Goal: Task Accomplishment & Management: Complete application form

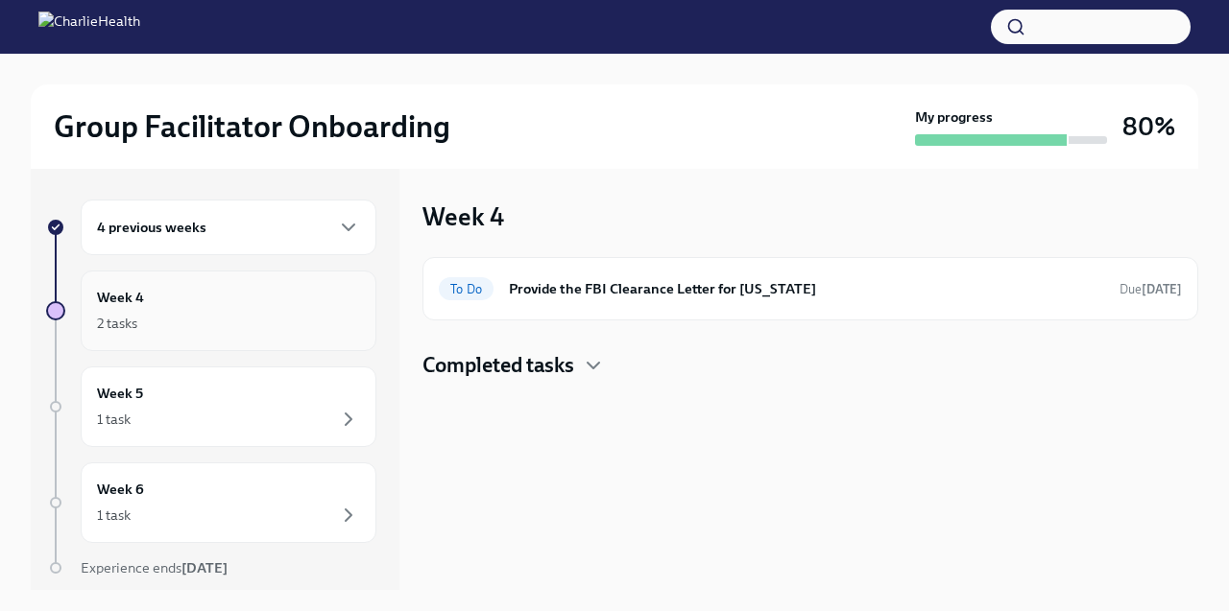
click at [268, 315] on div "2 tasks" at bounding box center [228, 323] width 263 height 23
click at [681, 296] on h6 "Provide the FBI Clearance Letter for [US_STATE]" at bounding box center [806, 288] width 595 height 21
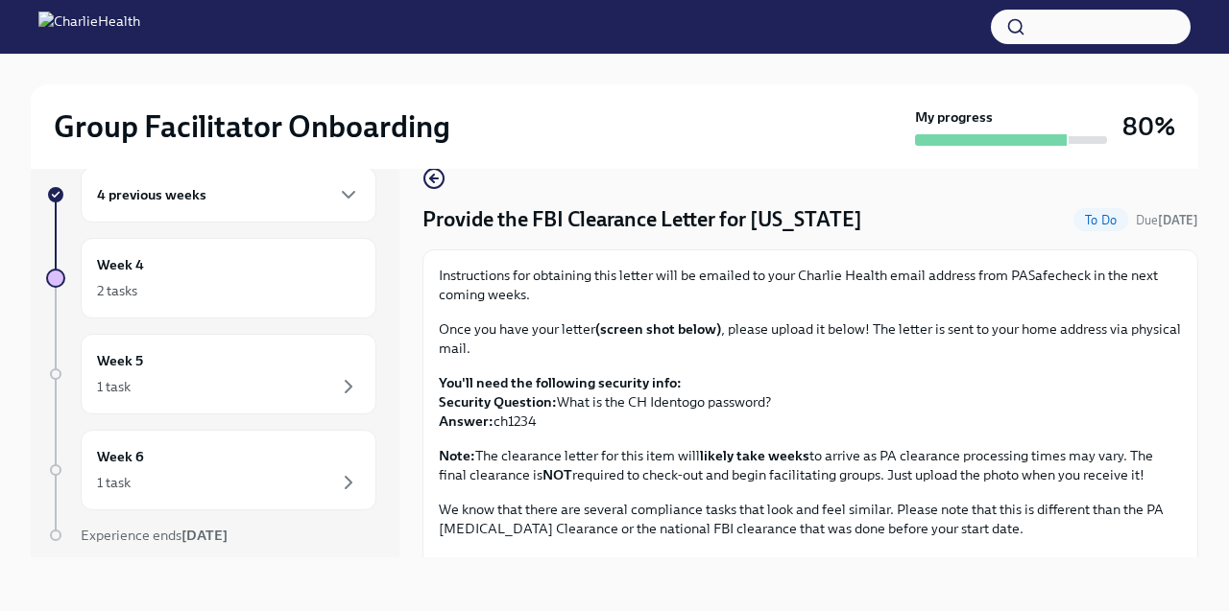
click at [315, 198] on div "4 previous weeks" at bounding box center [228, 194] width 263 height 23
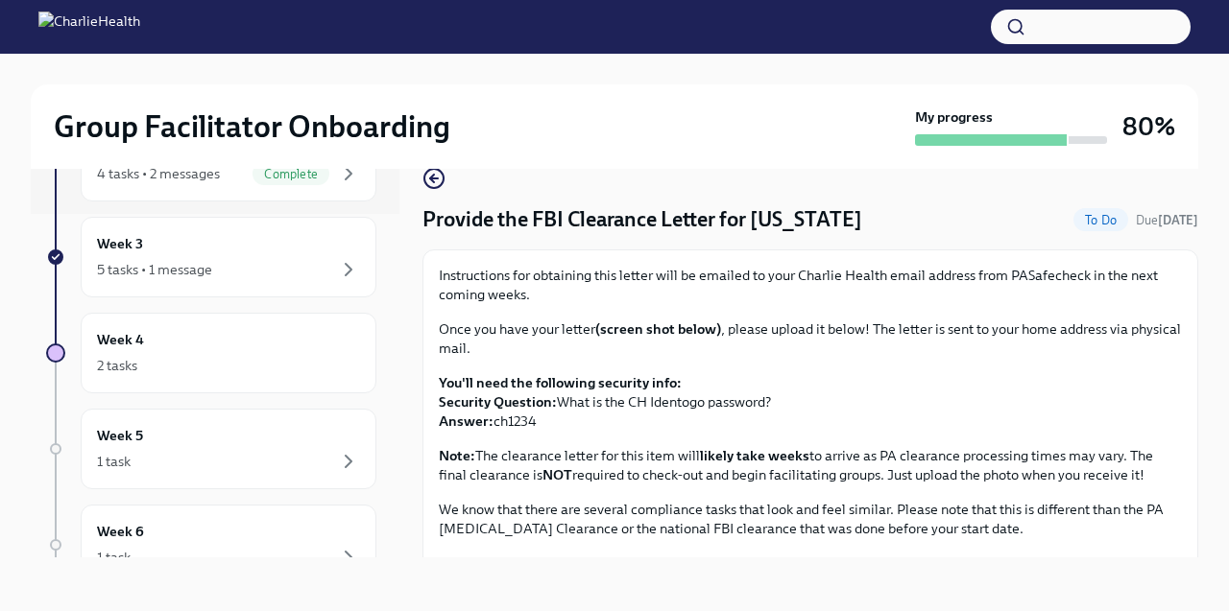
scroll to position [358, 0]
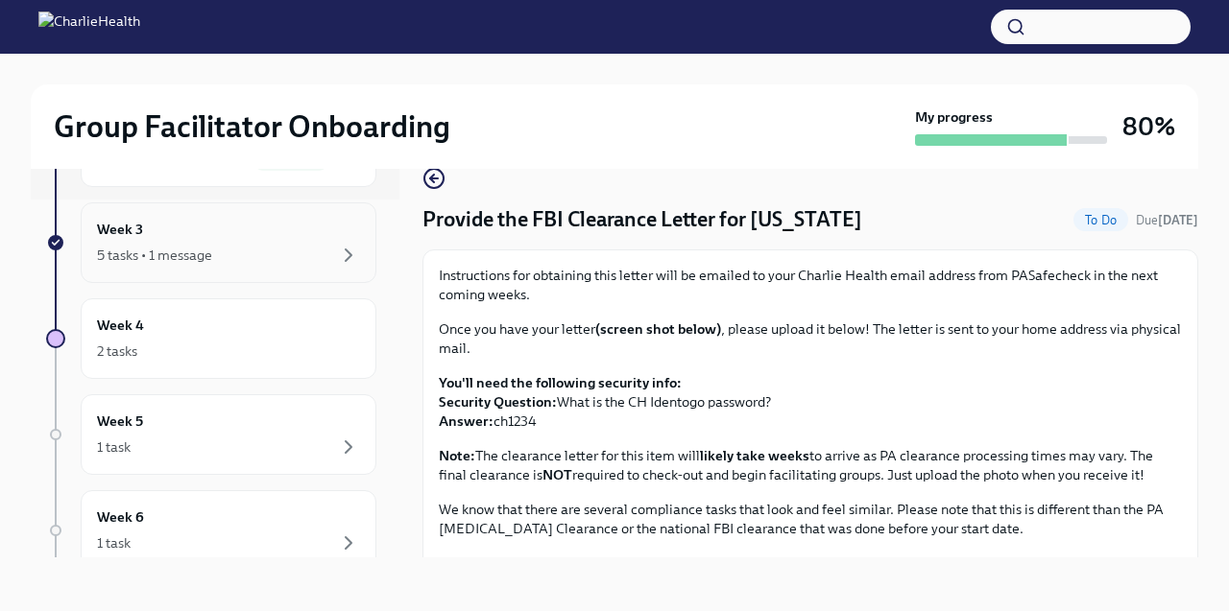
click at [312, 236] on div "Week 3 5 tasks • 1 message" at bounding box center [228, 243] width 263 height 48
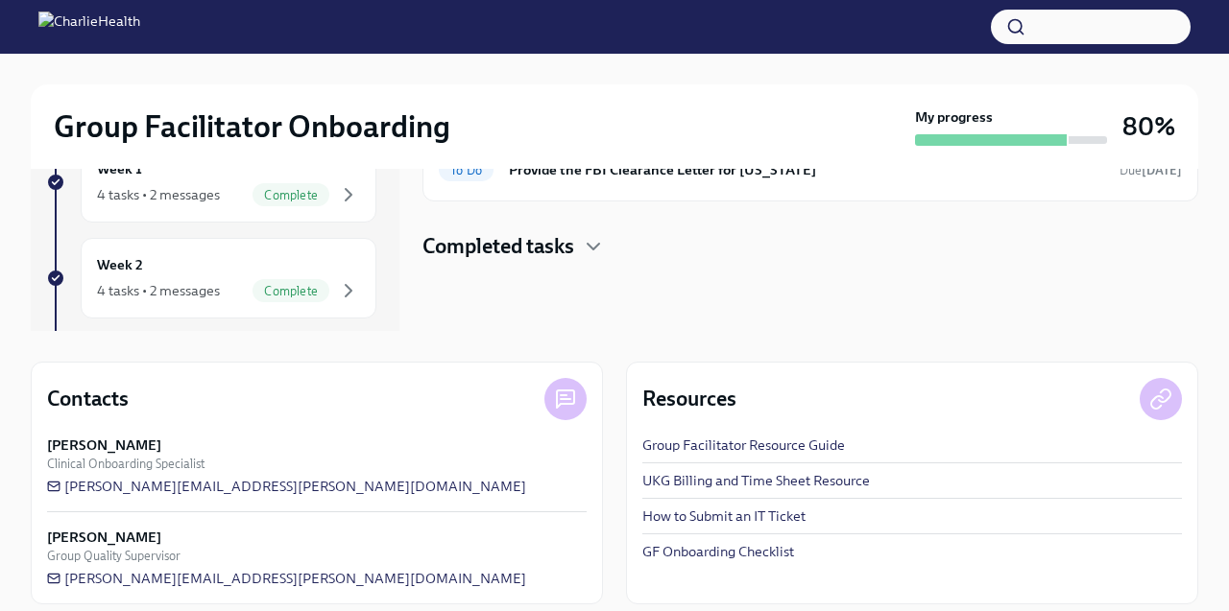
scroll to position [275, 0]
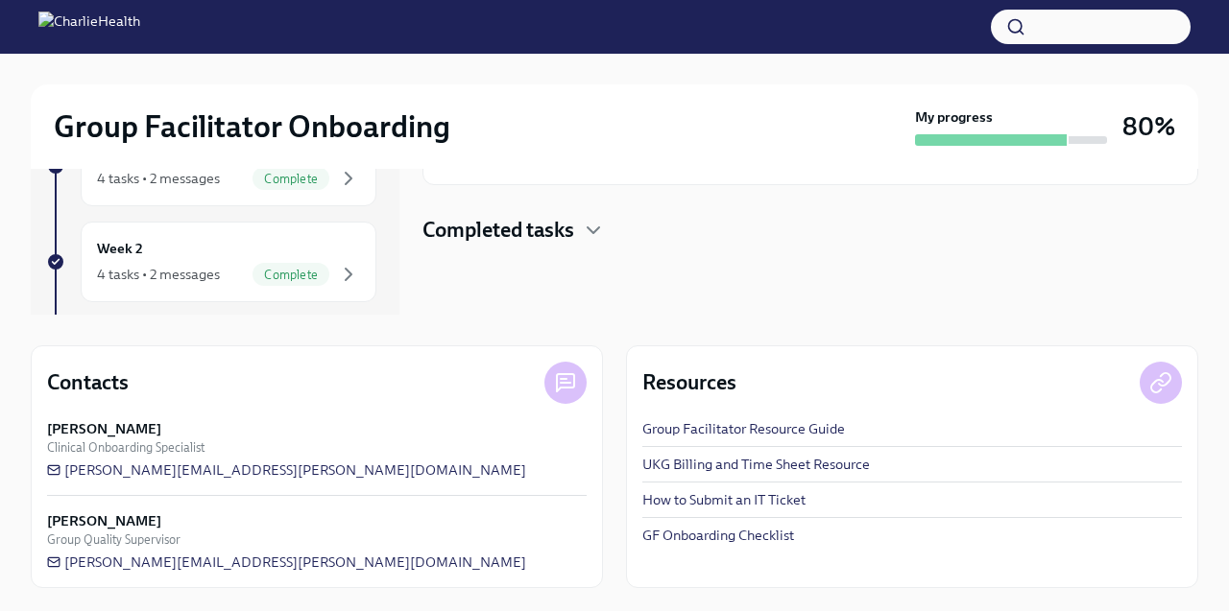
click at [579, 243] on div "Completed tasks" at bounding box center [810, 230] width 776 height 29
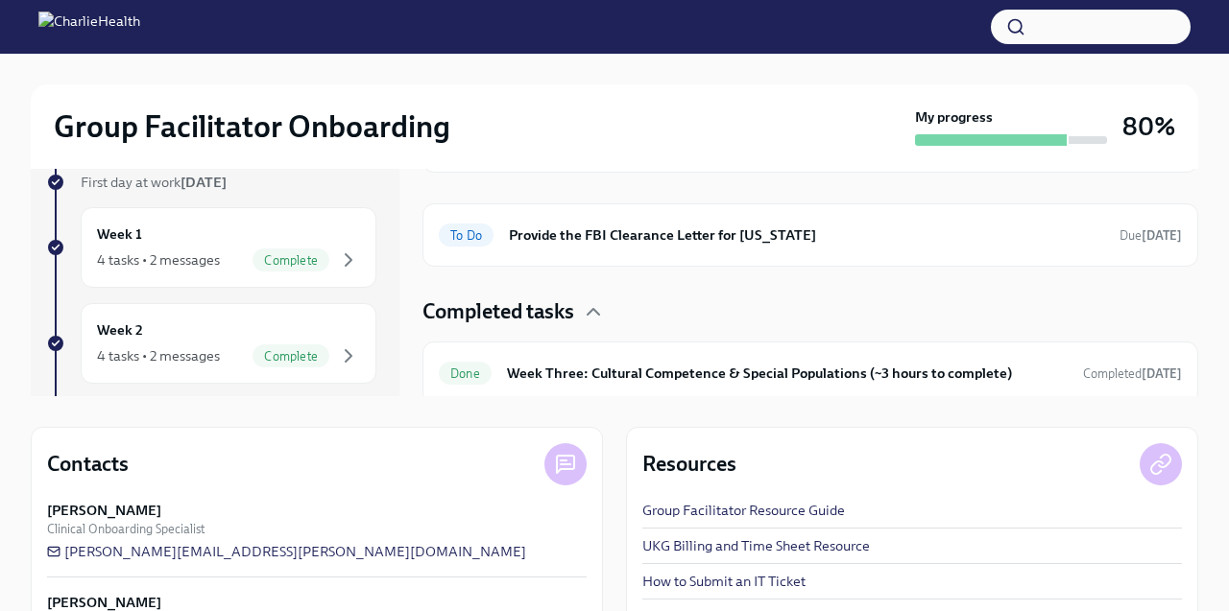
scroll to position [191, 0]
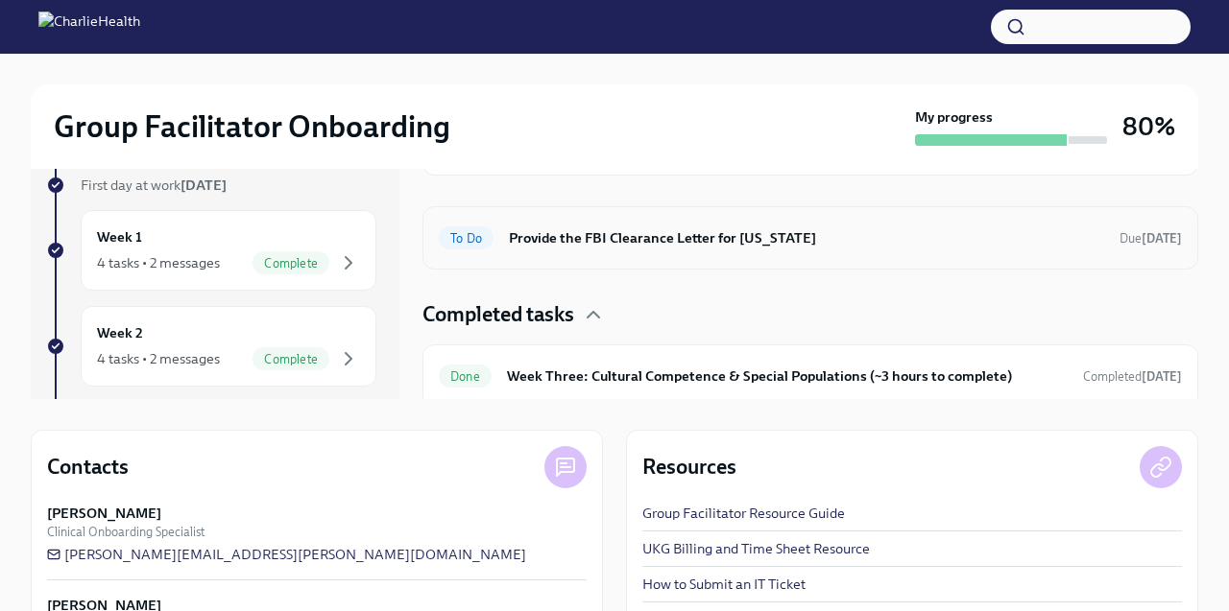
click at [578, 240] on h6 "Provide the FBI Clearance Letter for [US_STATE]" at bounding box center [806, 237] width 595 height 21
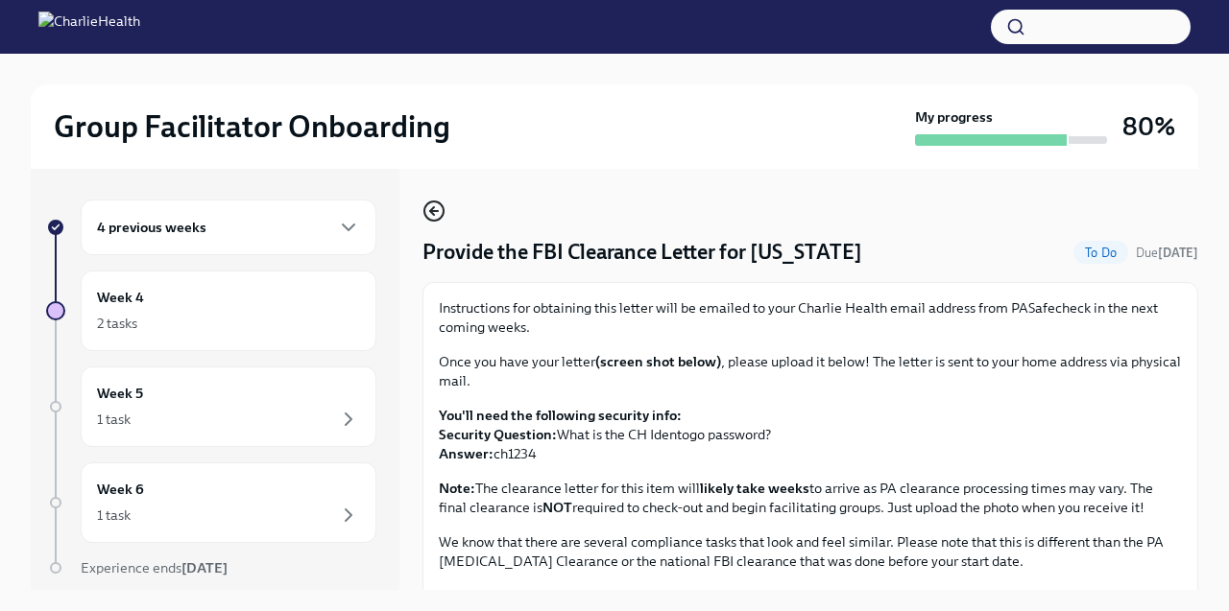
click at [431, 213] on icon "button" at bounding box center [433, 211] width 23 height 23
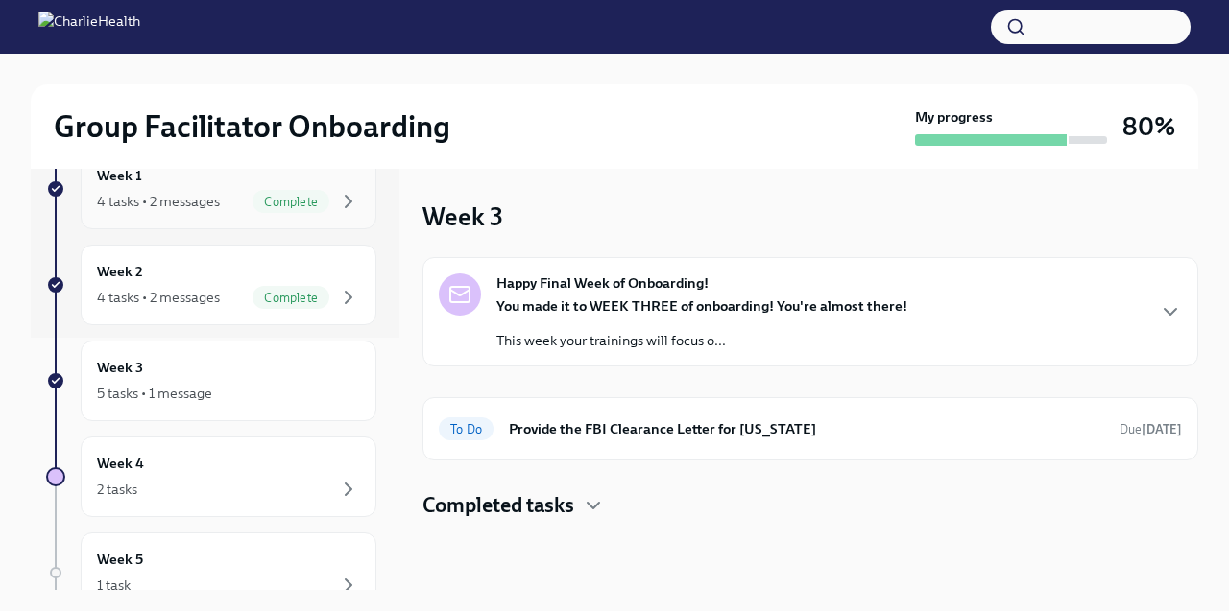
scroll to position [260, 0]
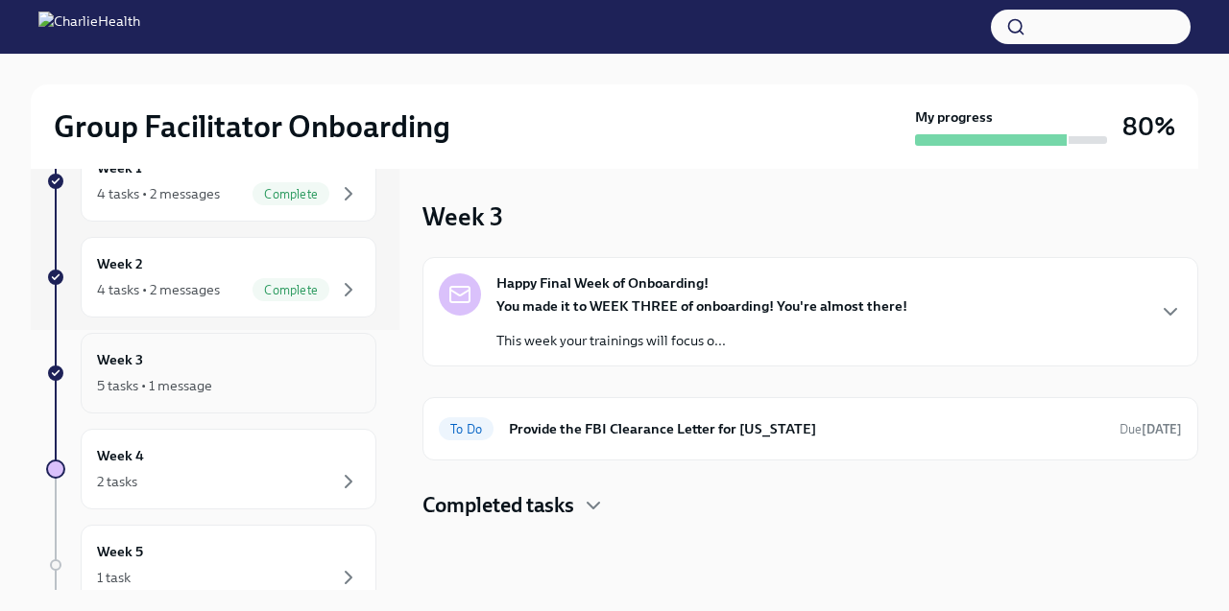
click at [227, 392] on div "5 tasks • 1 message" at bounding box center [228, 385] width 263 height 23
click at [228, 392] on div "5 tasks • 1 message" at bounding box center [228, 385] width 263 height 23
click at [639, 322] on div "You made it to WEEK THREE of onboarding! You're almost there! This week your tr…" at bounding box center [701, 324] width 411 height 54
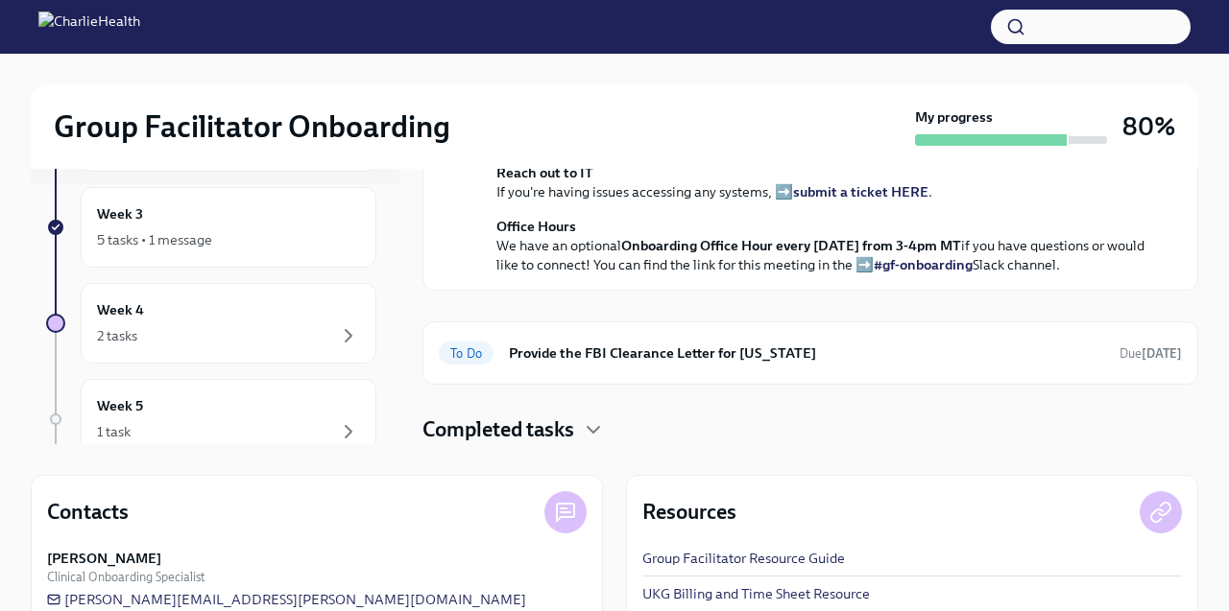
scroll to position [164, 0]
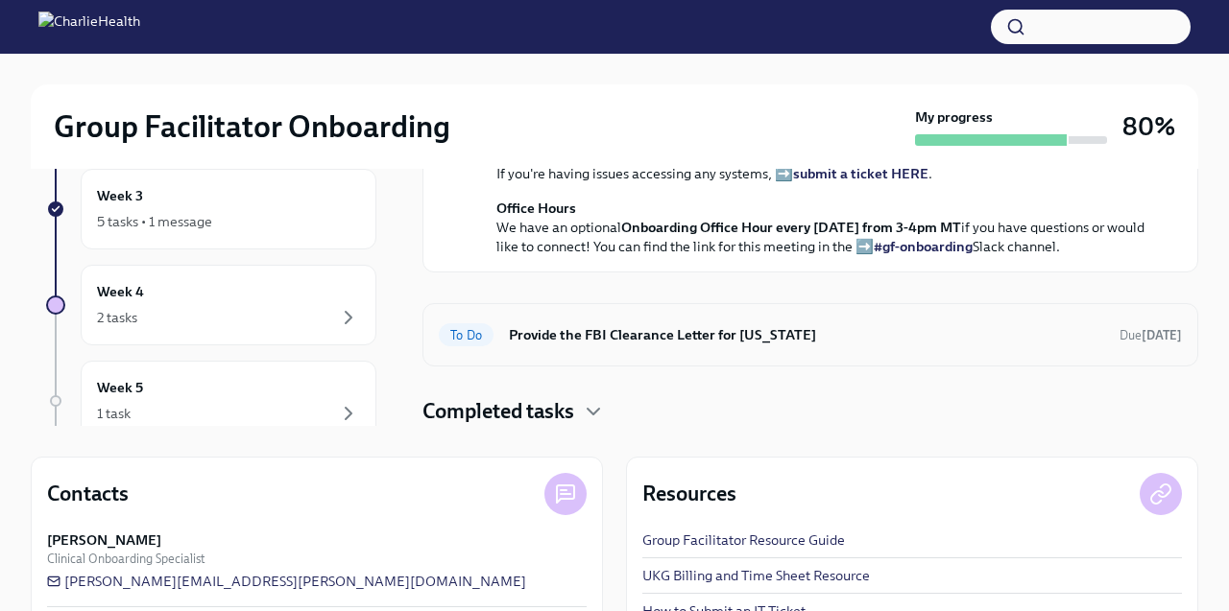
click at [642, 348] on div "To Do Provide the FBI Clearance Letter for [US_STATE] Due [DATE]" at bounding box center [810, 335] width 743 height 31
